Goal: Transaction & Acquisition: Purchase product/service

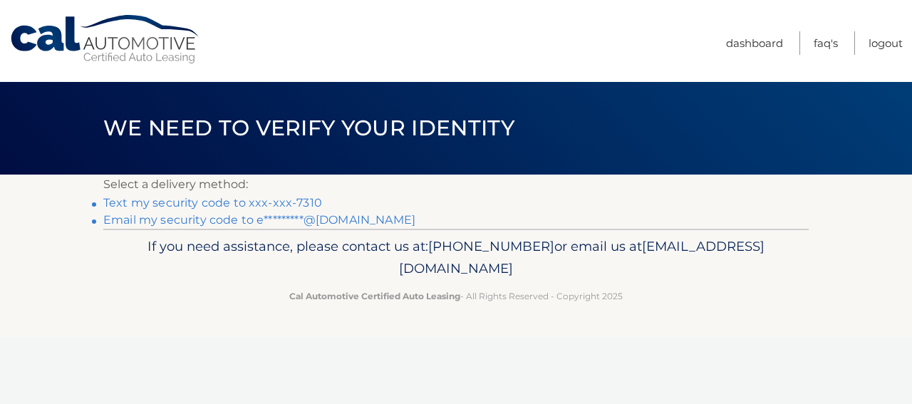
click at [185, 202] on link "Text my security code to xxx-xxx-7310" at bounding box center [212, 203] width 219 height 14
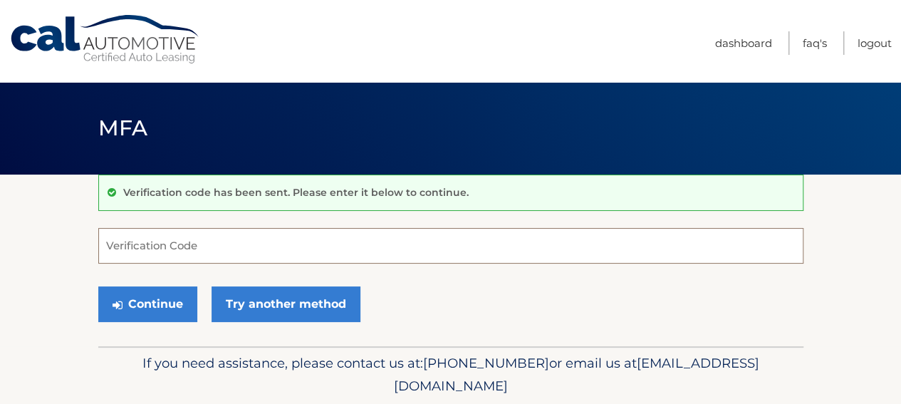
click at [114, 247] on input "Verification Code" at bounding box center [450, 246] width 705 height 36
click at [130, 246] on input "720201" at bounding box center [450, 246] width 705 height 36
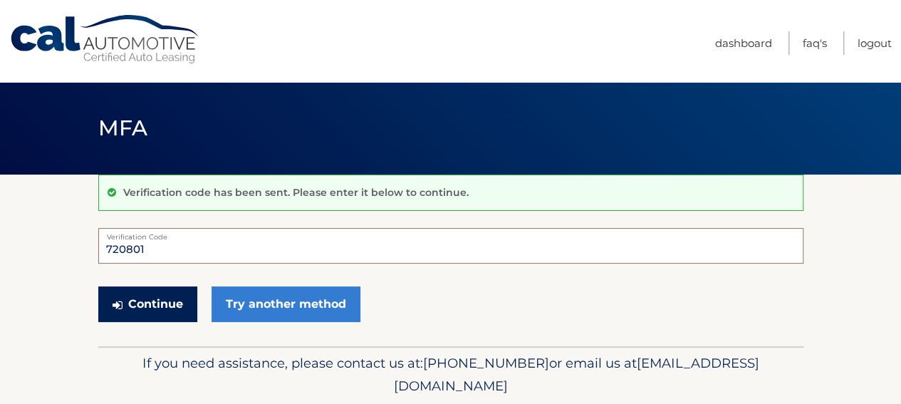
type input "720801"
click at [158, 299] on button "Continue" at bounding box center [147, 304] width 99 height 36
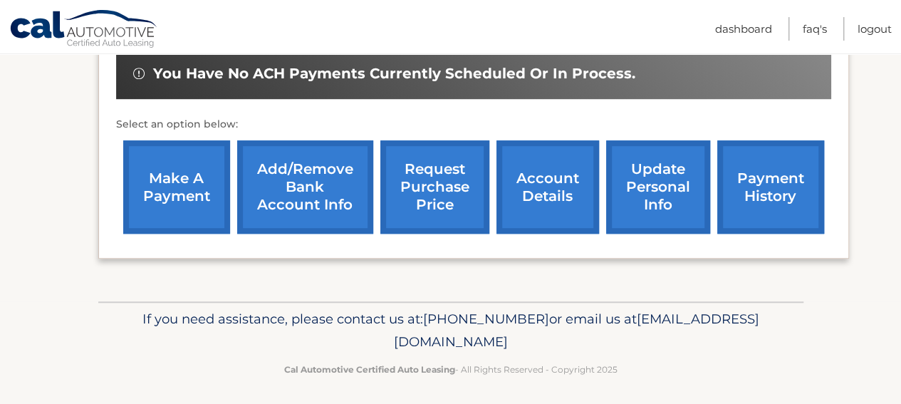
scroll to position [387, 0]
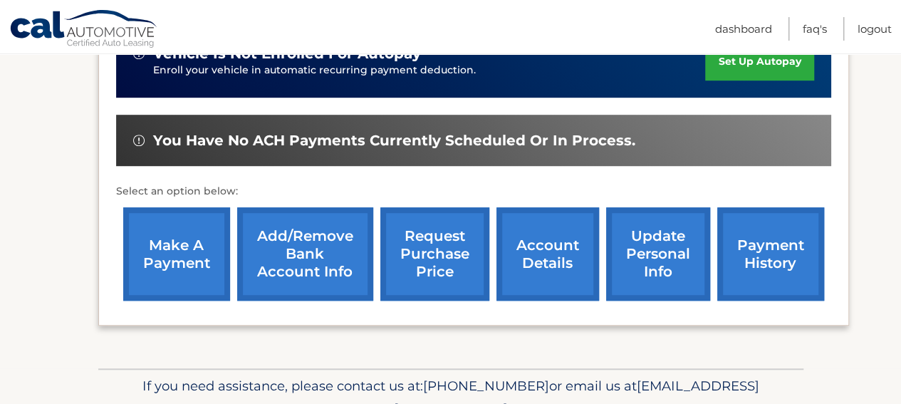
click at [178, 260] on link "make a payment" at bounding box center [176, 253] width 107 height 93
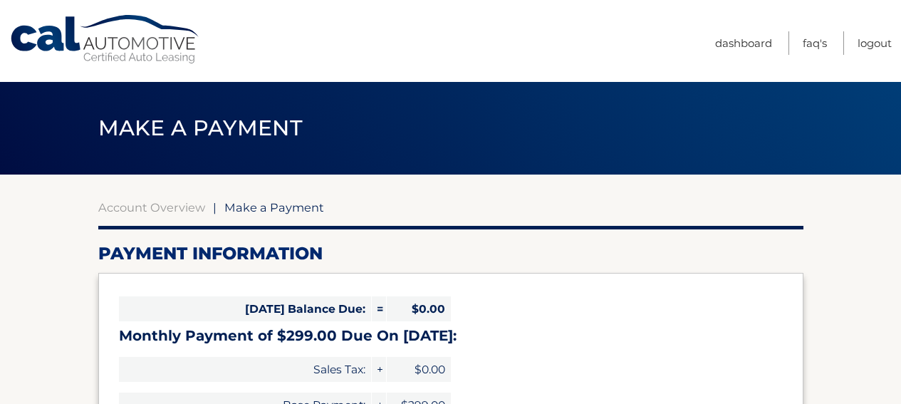
select select "Y2FmOGMwNzktYzRiYy00ZWVkLThhYTYtZmFkOGM4YzIwNTBl"
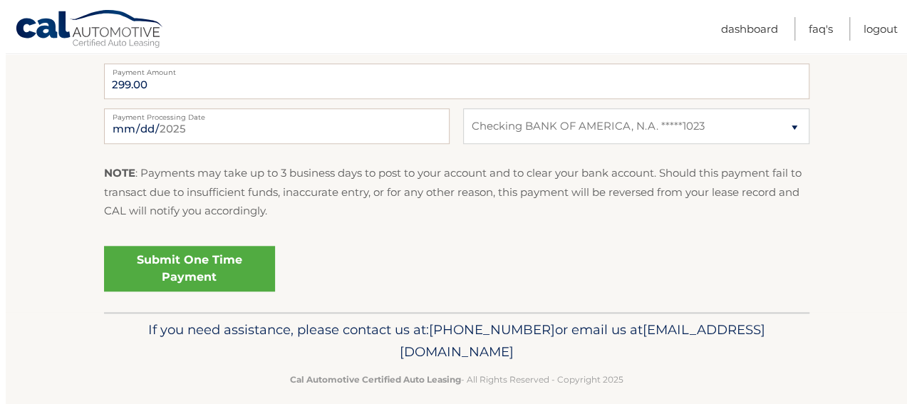
scroll to position [613, 0]
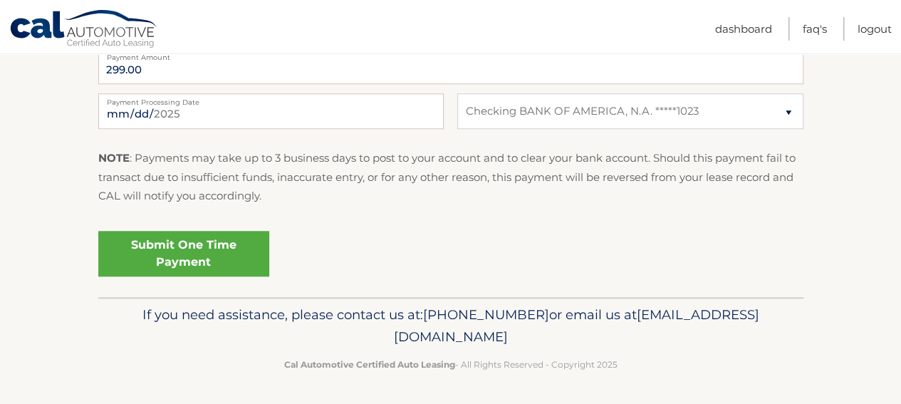
click at [171, 254] on link "Submit One Time Payment" at bounding box center [183, 254] width 171 height 46
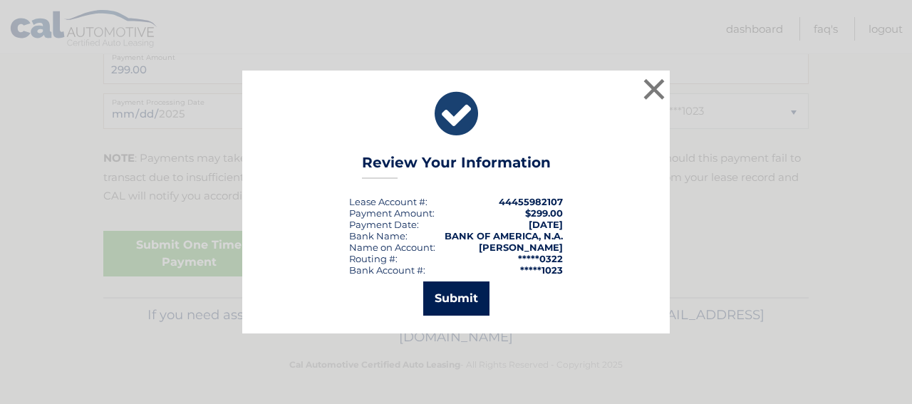
click at [450, 294] on button "Submit" at bounding box center [456, 298] width 66 height 34
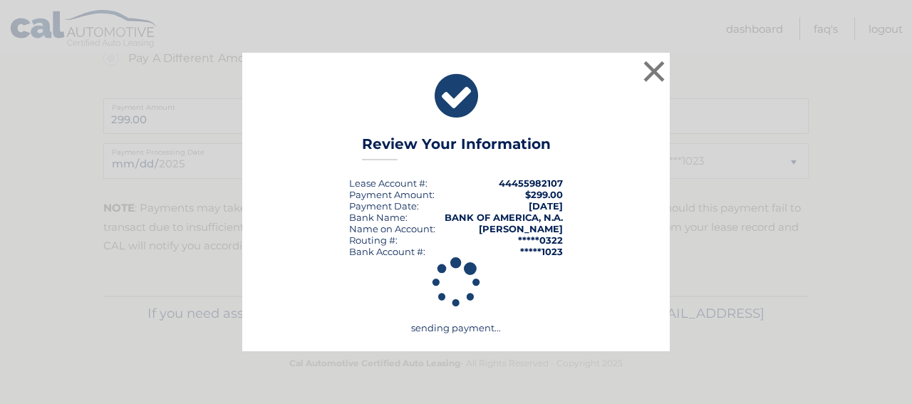
scroll to position [561, 0]
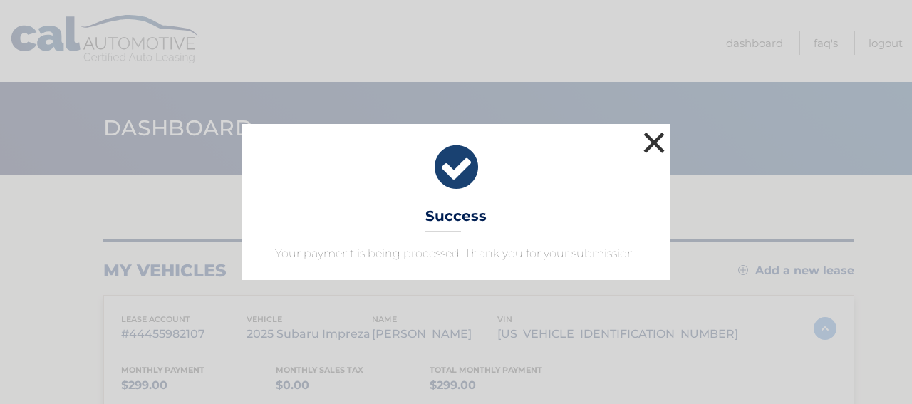
click at [650, 142] on button "×" at bounding box center [654, 142] width 28 height 28
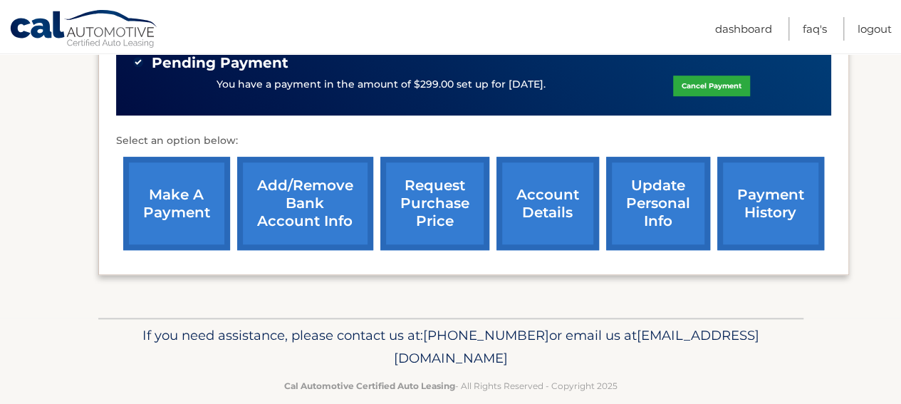
scroll to position [485, 0]
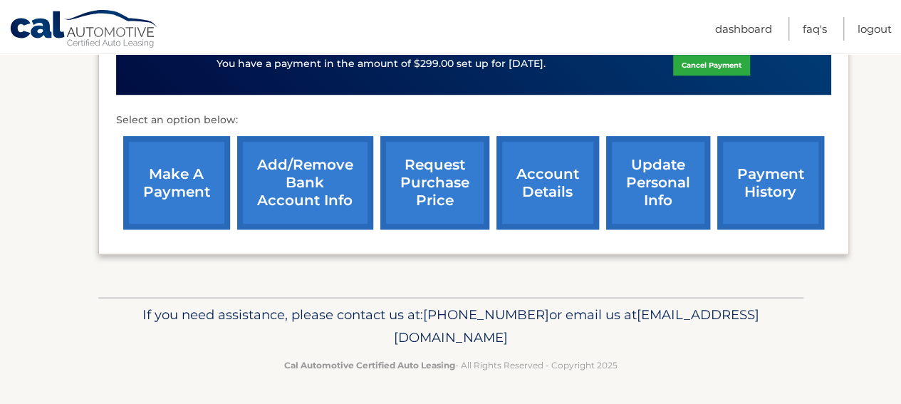
click at [556, 196] on link "account details" at bounding box center [548, 182] width 103 height 93
click at [772, 196] on link "payment history" at bounding box center [770, 182] width 107 height 93
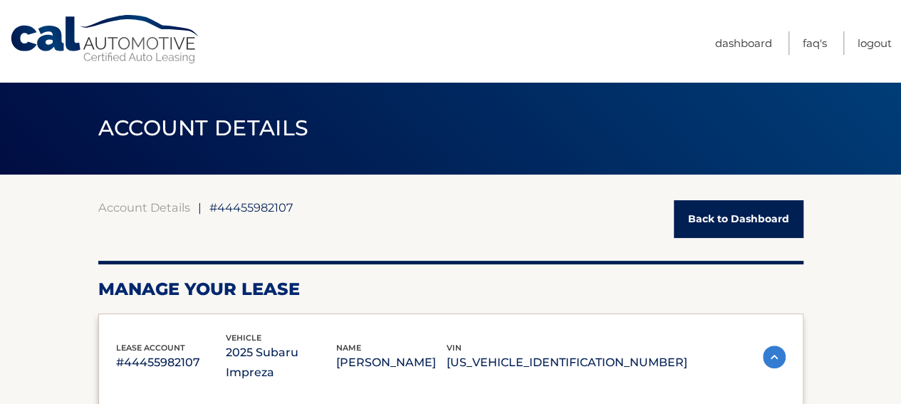
drag, startPoint x: 0, startPoint y: 0, endPoint x: 764, endPoint y: 183, distance: 786.1
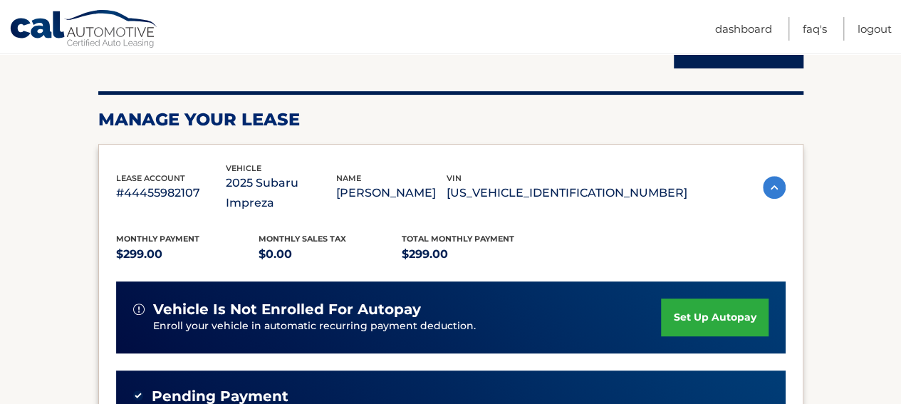
scroll to position [142, 0]
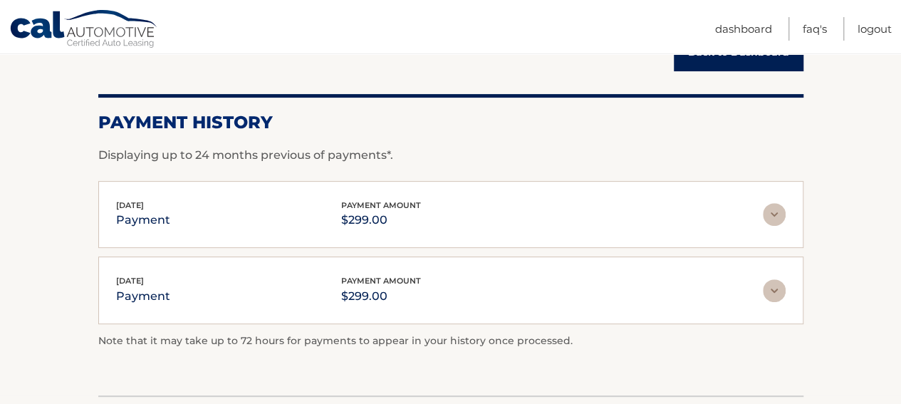
scroll to position [121, 0]
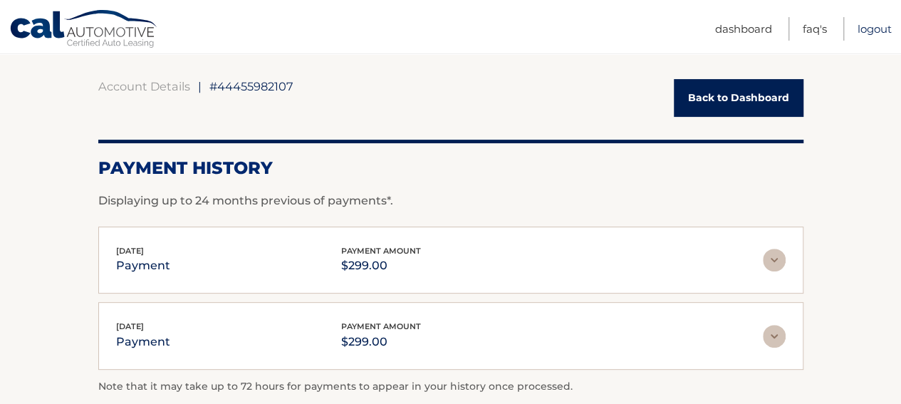
click at [877, 26] on link "Logout" at bounding box center [875, 29] width 34 height 24
